Goal: Check status: Check status

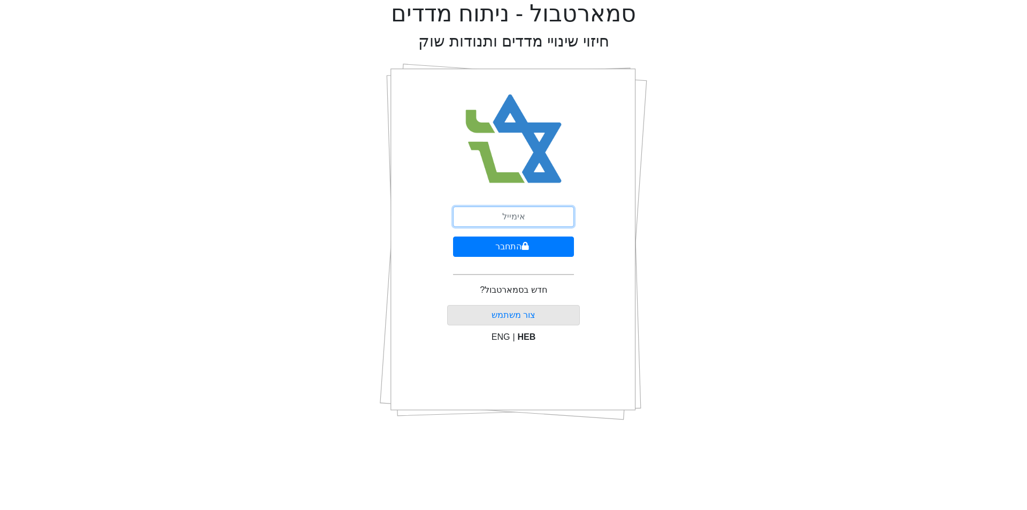
click at [532, 213] on input "email" at bounding box center [513, 216] width 121 height 20
type input "פ"
click at [538, 217] on input "peleg@leadercm..[DOMAIN_NAME]" at bounding box center [513, 216] width 121 height 20
type input "[EMAIL_ADDRESS][DOMAIN_NAME]"
click at [453, 236] on button "התחבר" at bounding box center [513, 246] width 121 height 20
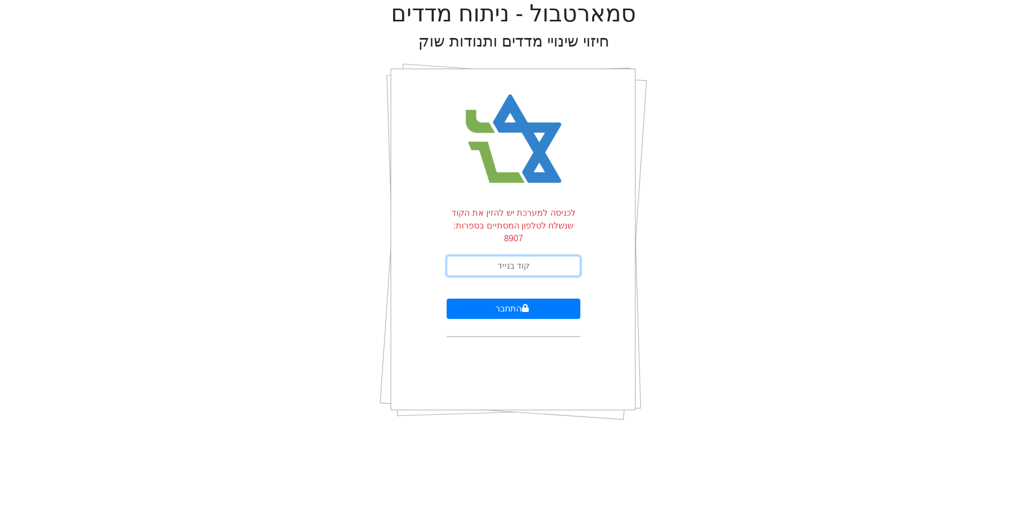
click at [527, 256] on input "text" at bounding box center [514, 266] width 134 height 20
type input "804745"
click at [447, 298] on button "התחבר" at bounding box center [514, 308] width 134 height 20
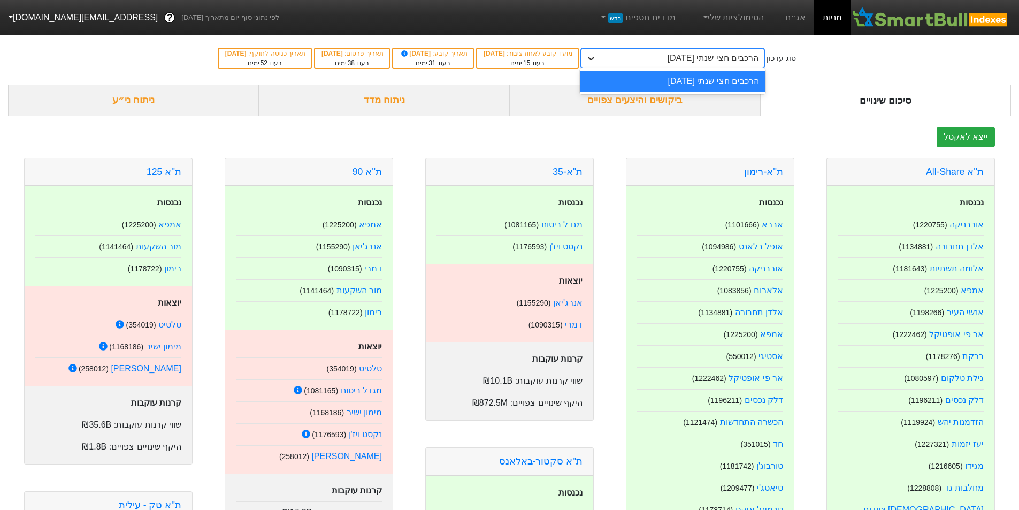
click at [596, 57] on icon at bounding box center [591, 58] width 11 height 11
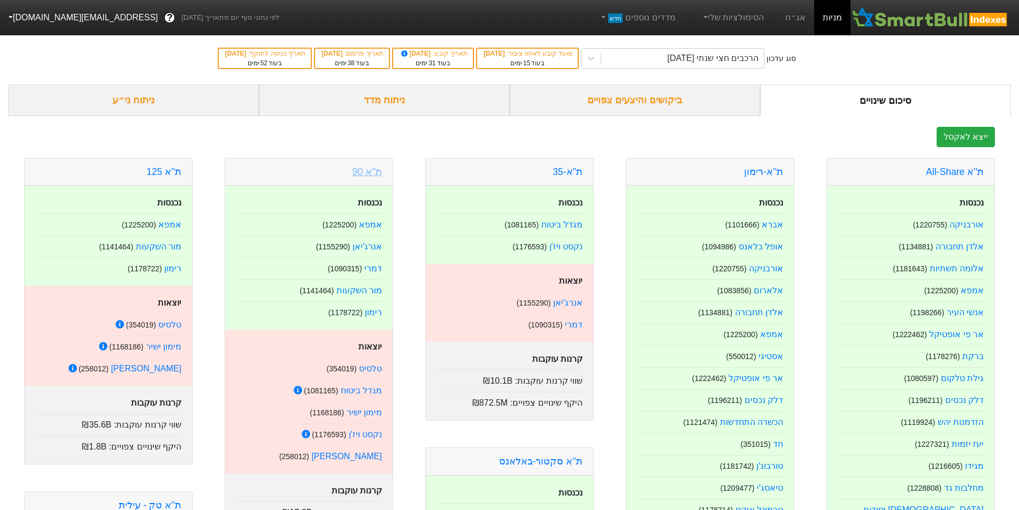
click at [378, 172] on link "ת''א 90" at bounding box center [366, 171] width 29 height 11
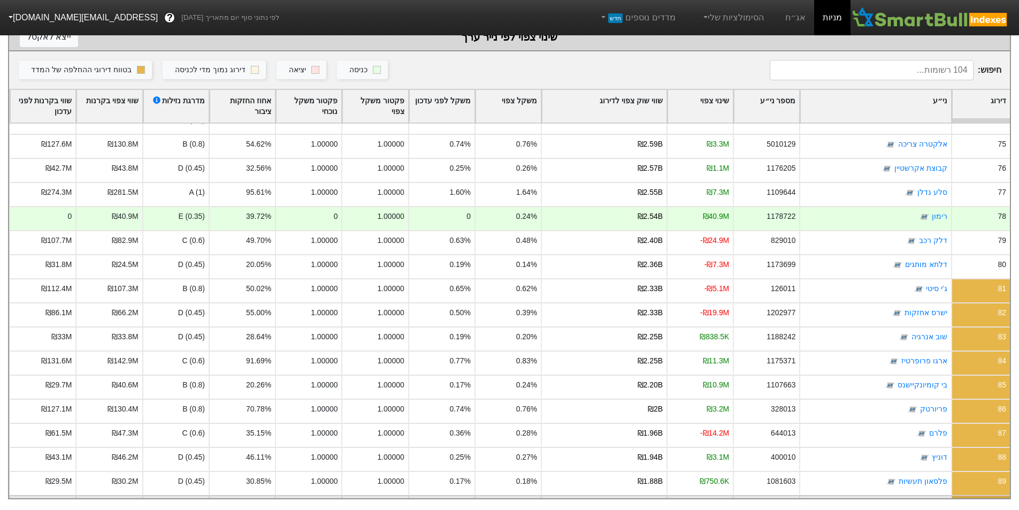
scroll to position [1765, 0]
